Goal: Entertainment & Leisure: Consume media (video, audio)

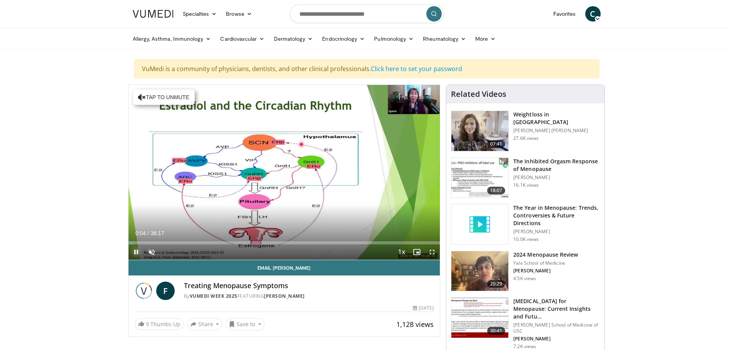
click at [138, 251] on span "Video Player" at bounding box center [135, 252] width 15 height 15
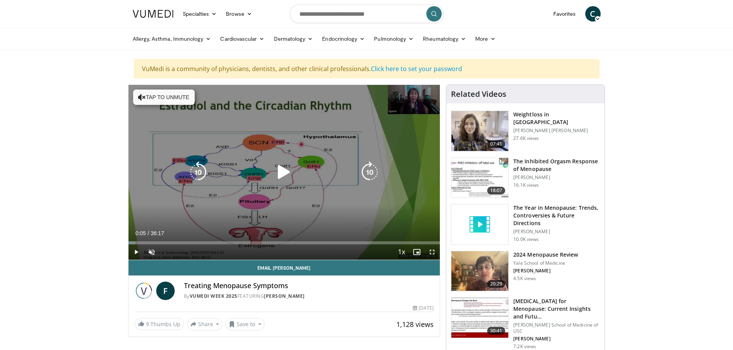
click at [279, 175] on icon "Video Player" at bounding box center [284, 173] width 22 height 22
click at [154, 254] on span "Video Player" at bounding box center [151, 252] width 15 height 15
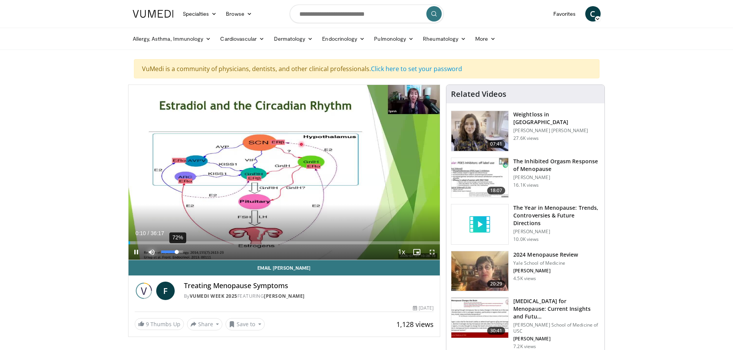
drag, startPoint x: 181, startPoint y: 252, endPoint x: 177, endPoint y: 253, distance: 4.4
click at [177, 253] on div "Volume Level" at bounding box center [169, 252] width 16 height 3
click at [138, 253] on span "Video Player" at bounding box center [135, 252] width 15 height 15
